Goal: Task Accomplishment & Management: Manage account settings

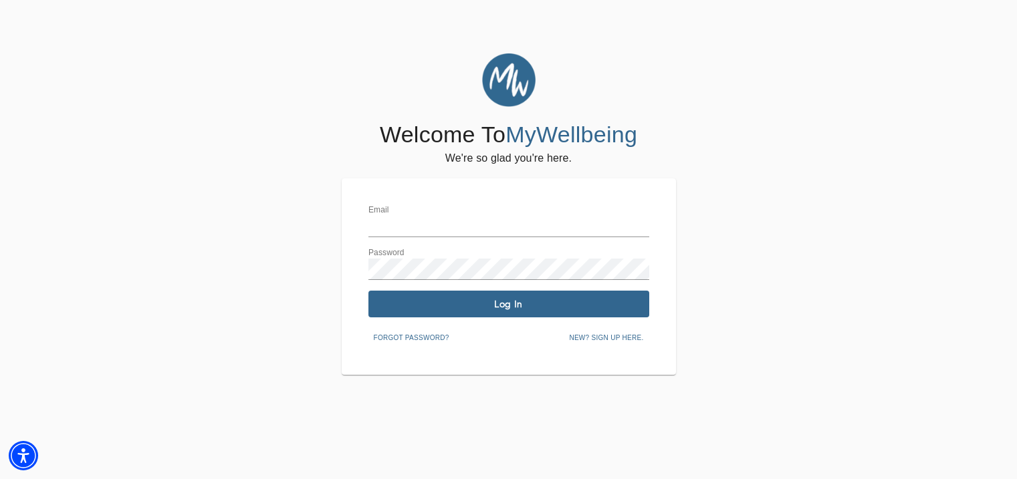
type input "[EMAIL_ADDRESS][DOMAIN_NAME]"
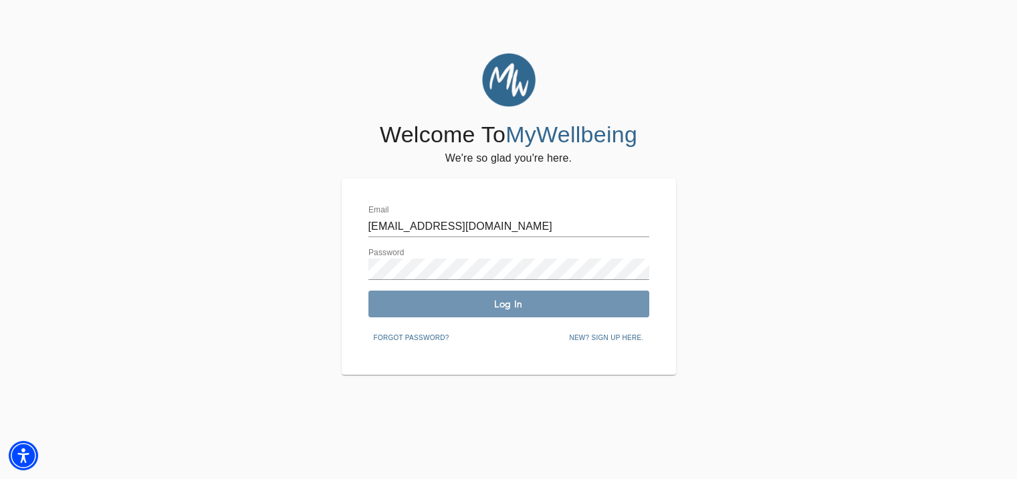
click at [429, 303] on span "Log In" at bounding box center [509, 304] width 270 height 13
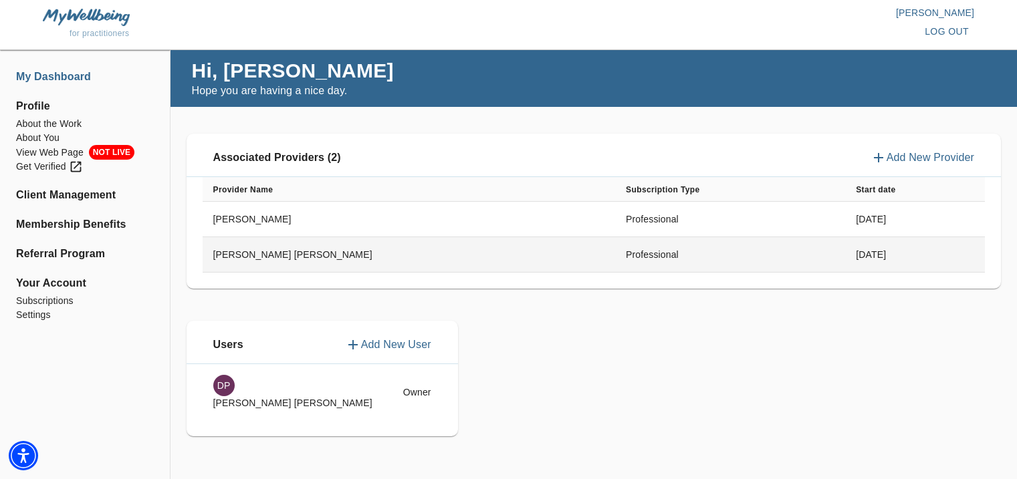
click at [229, 246] on td "[PERSON_NAME] [PERSON_NAME]" at bounding box center [409, 254] width 413 height 35
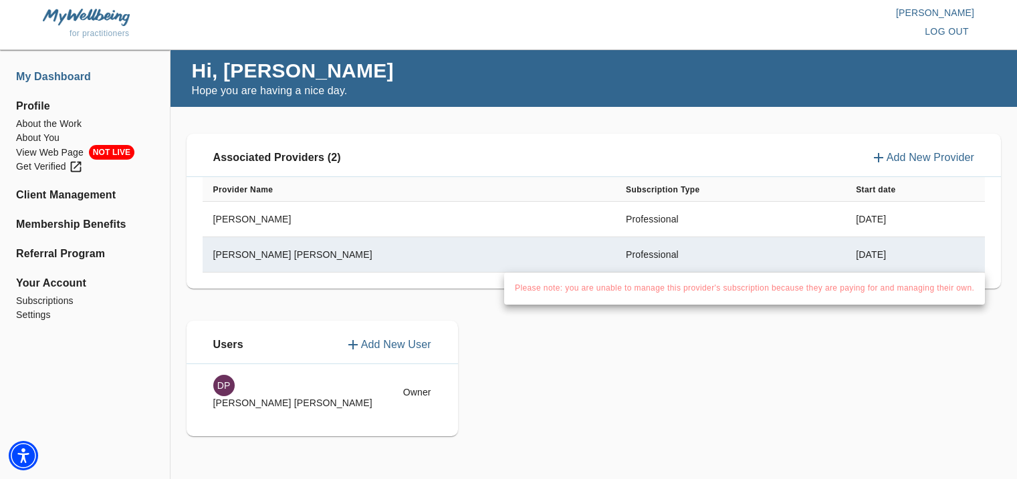
click at [545, 44] on div at bounding box center [508, 239] width 1017 height 479
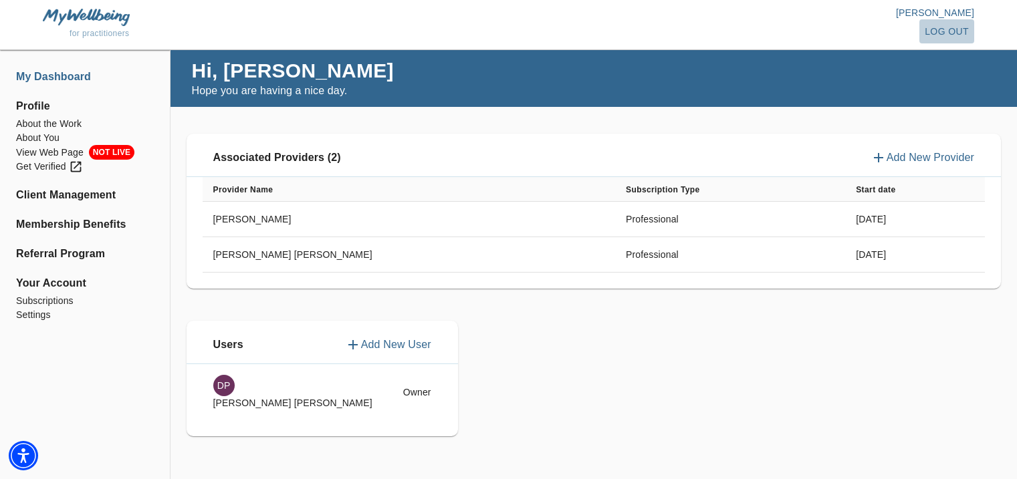
click at [935, 29] on span "log out" at bounding box center [947, 31] width 44 height 17
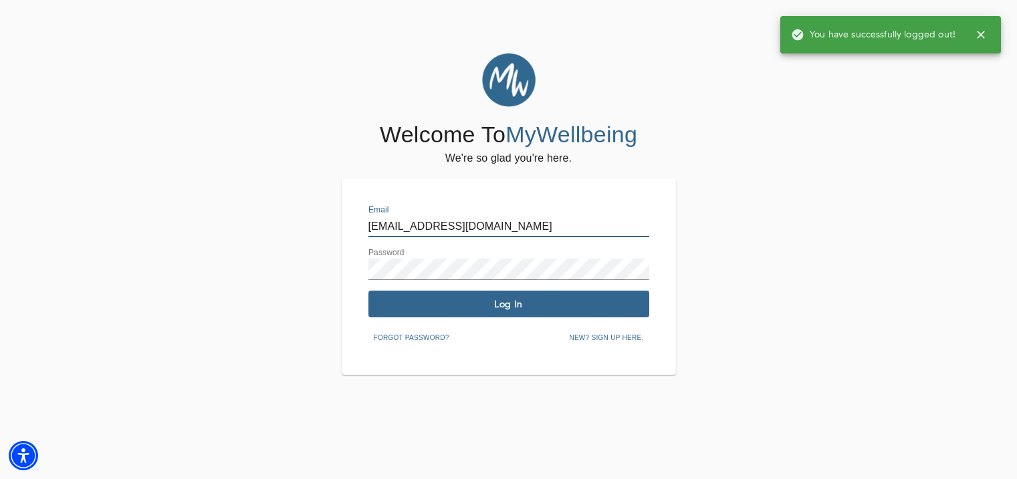
click at [534, 221] on input "[EMAIL_ADDRESS][DOMAIN_NAME]" at bounding box center [508, 226] width 281 height 21
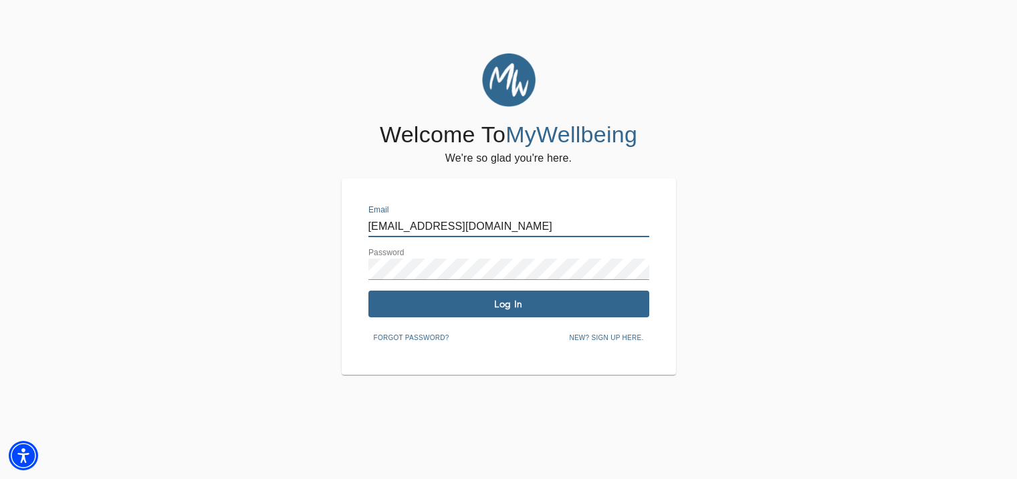
type input "[PERSON_NAME][EMAIL_ADDRESS][DOMAIN_NAME]"
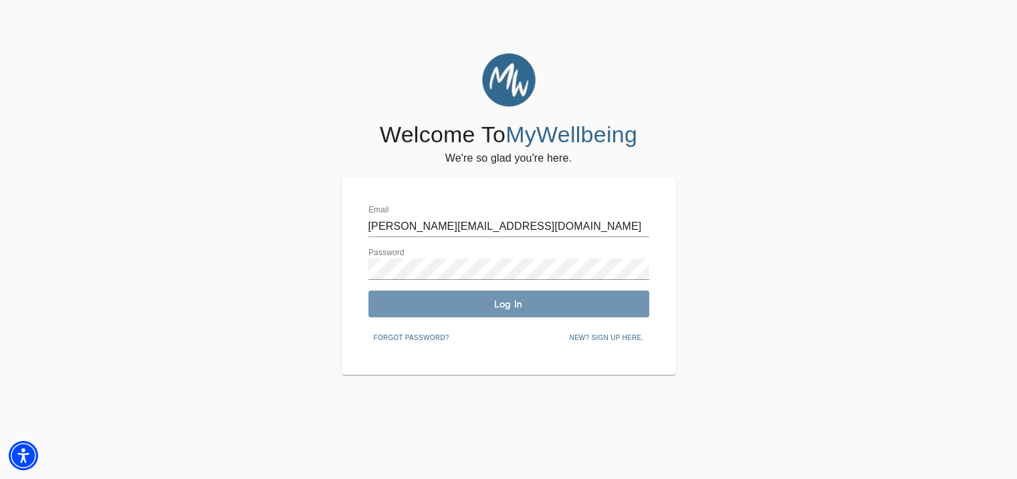
click at [508, 305] on span "Log In" at bounding box center [509, 304] width 270 height 13
